Goal: Find specific page/section: Find specific page/section

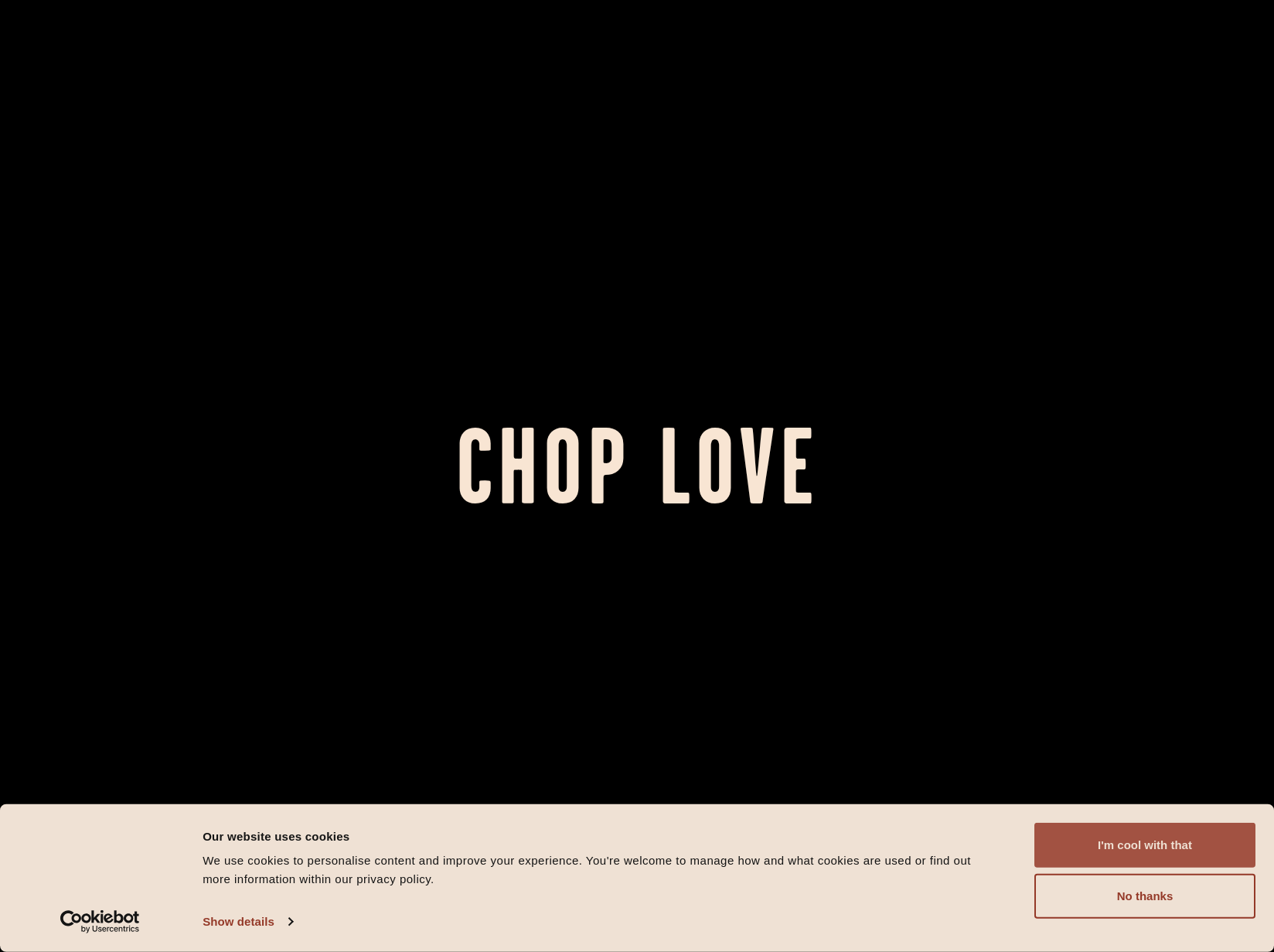
click at [1159, 846] on button "I'm cool with that" at bounding box center [1144, 844] width 221 height 45
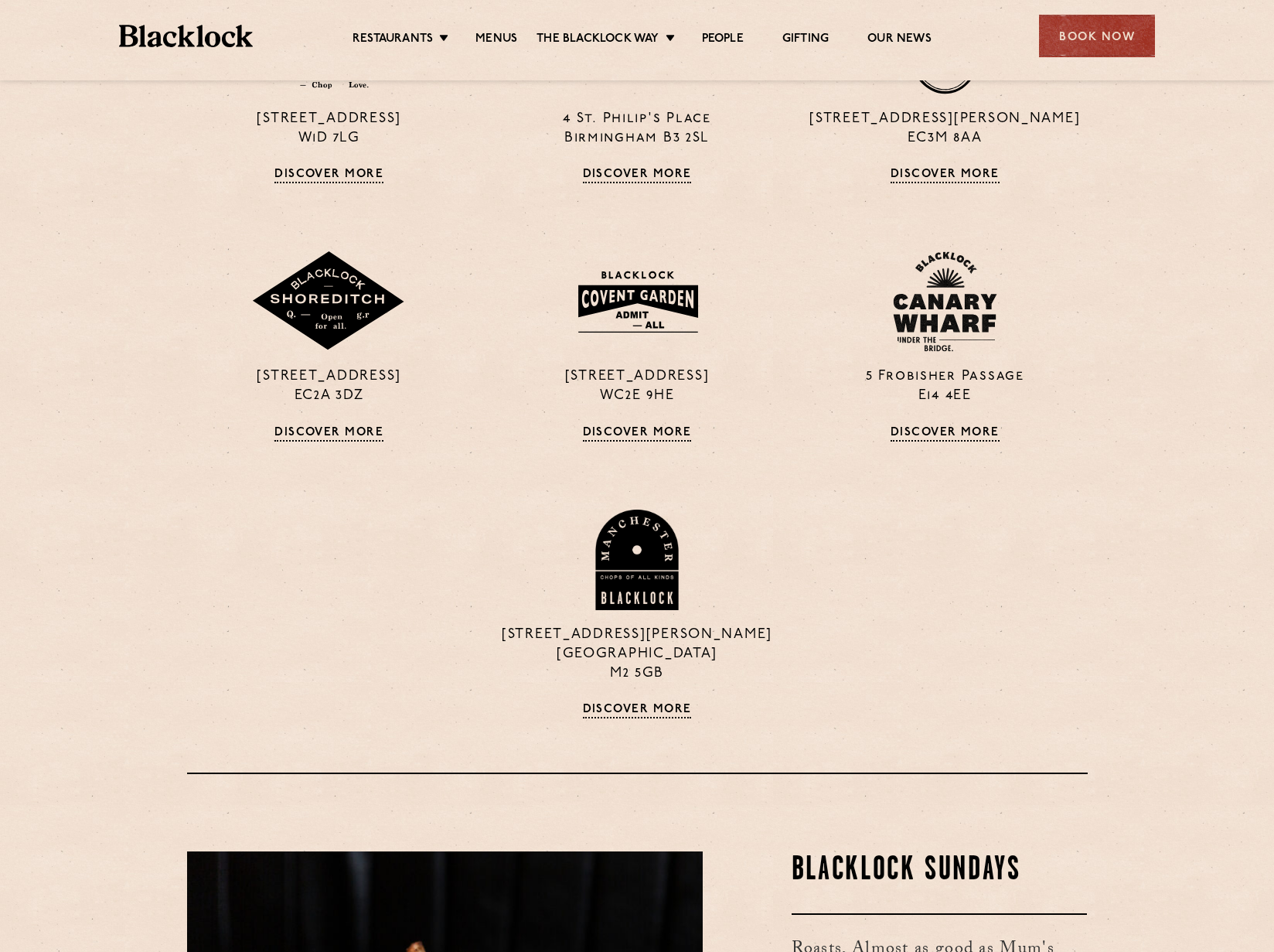
scroll to position [1624, 0]
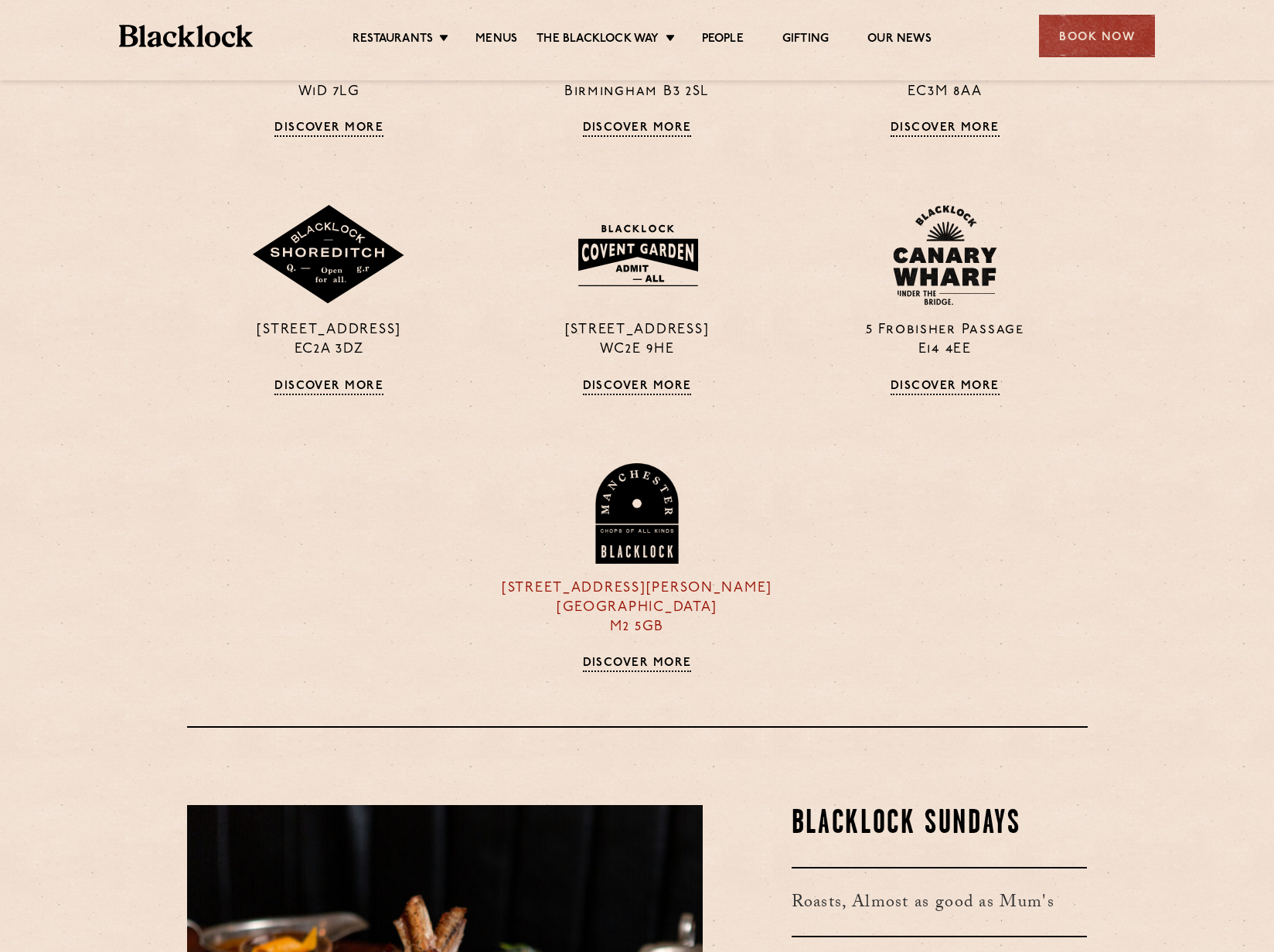
click at [647, 538] on img at bounding box center [637, 512] width 87 height 100
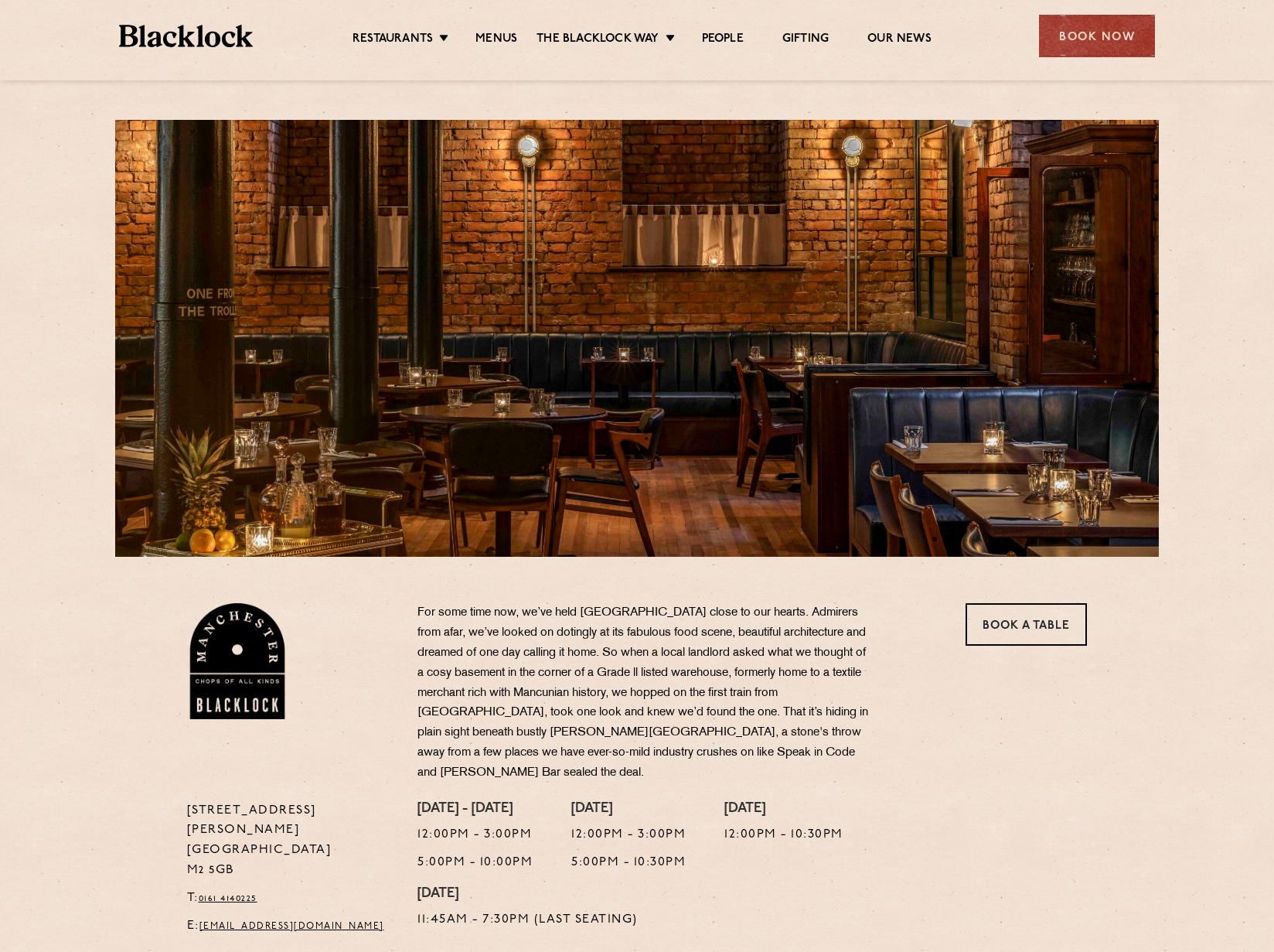
click at [44, 360] on div "37 Peter Street Manchester M2 5GB T: 0161 4140225 E: Manchester@theblacklock.co…" at bounding box center [637, 755] width 1274 height 1511
click at [503, 34] on link "Menus" at bounding box center [496, 40] width 42 height 17
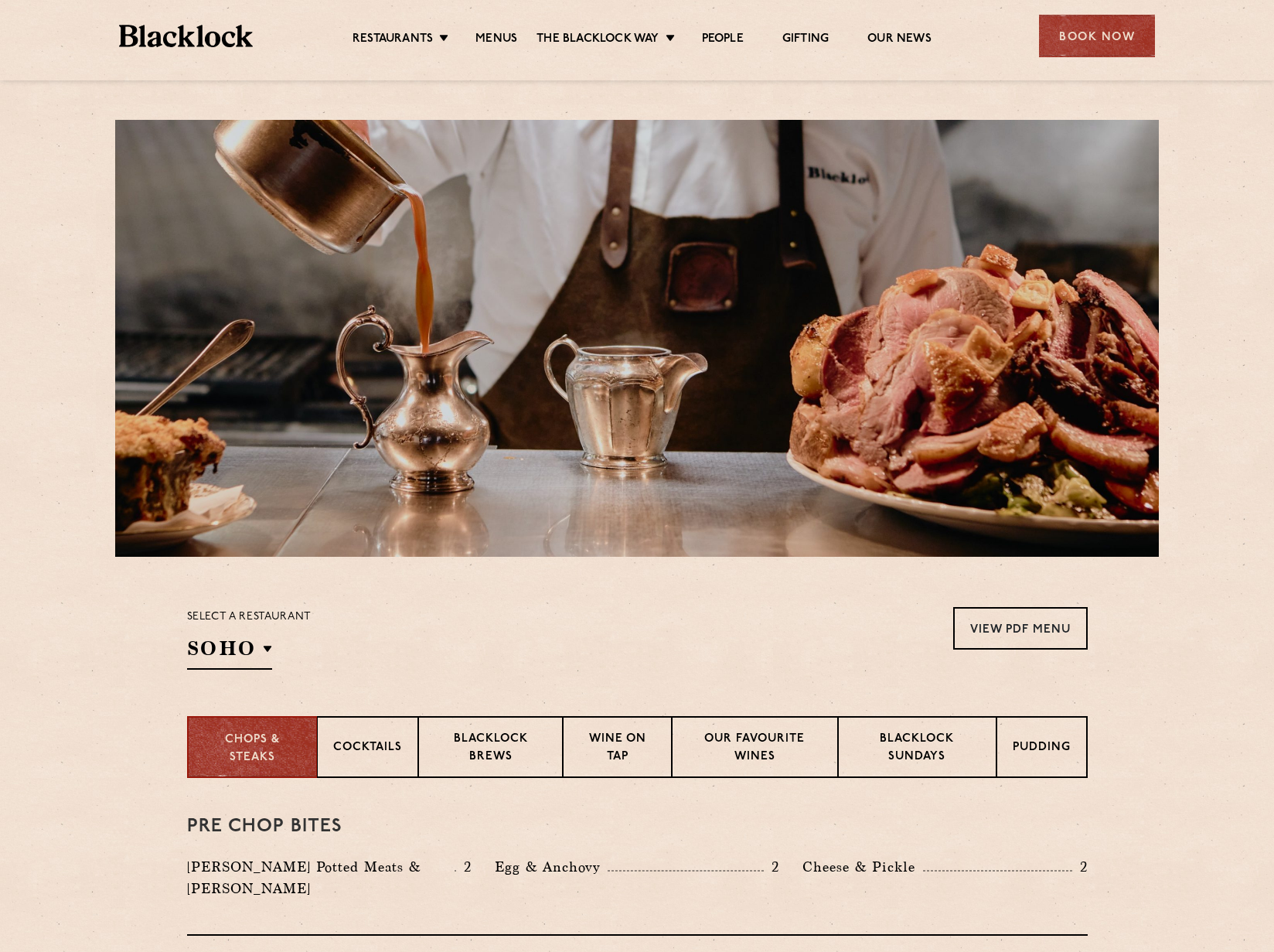
click at [590, 592] on section "Select a restaurant SOHO Soho Birmingham City Shoreditch Covent Garden Canary W…" at bounding box center [637, 636] width 1274 height 159
